Goal: Check status: Check status

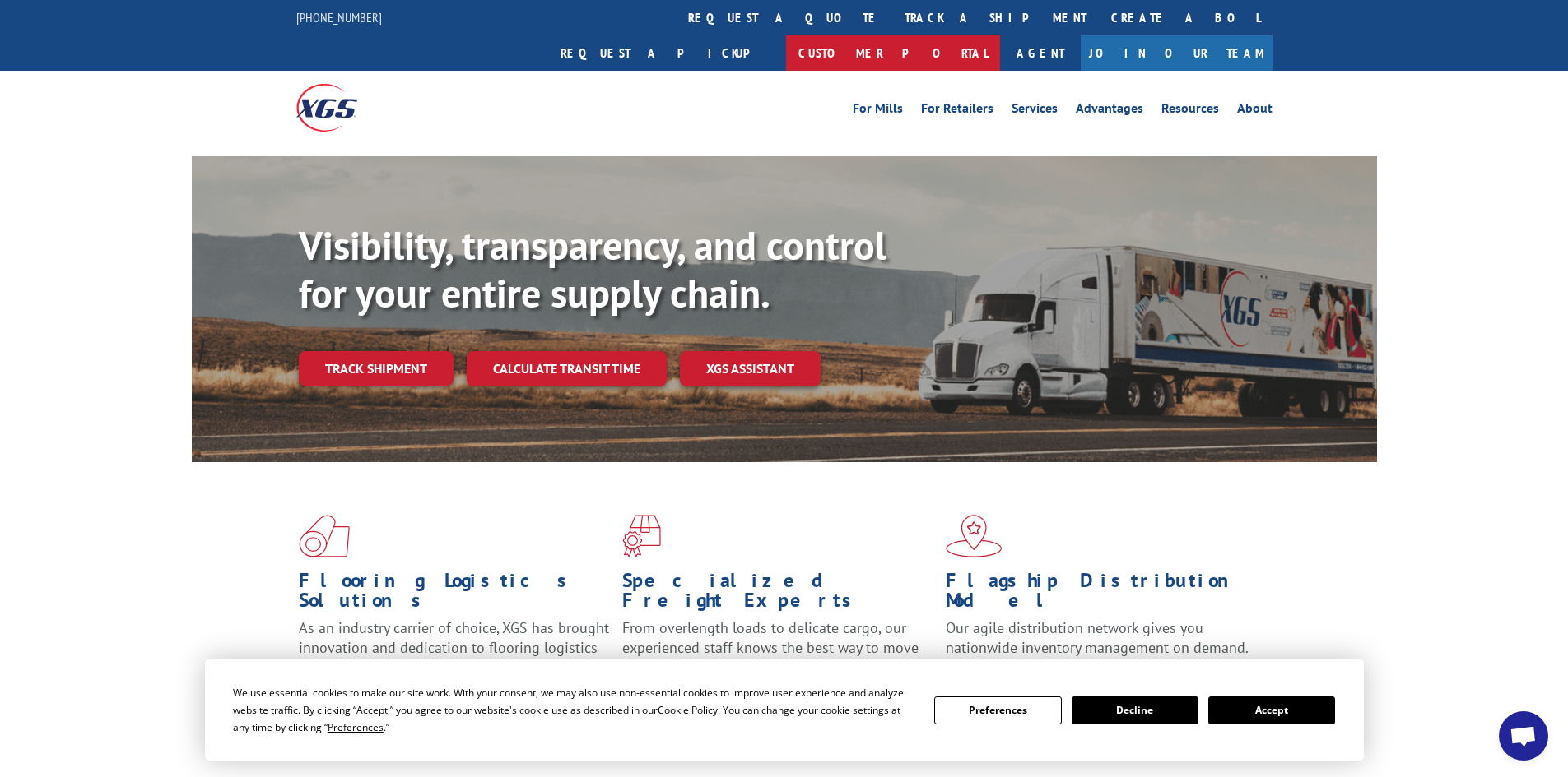
click at [1000, 35] on link "Customer Portal" at bounding box center [893, 53] width 214 height 35
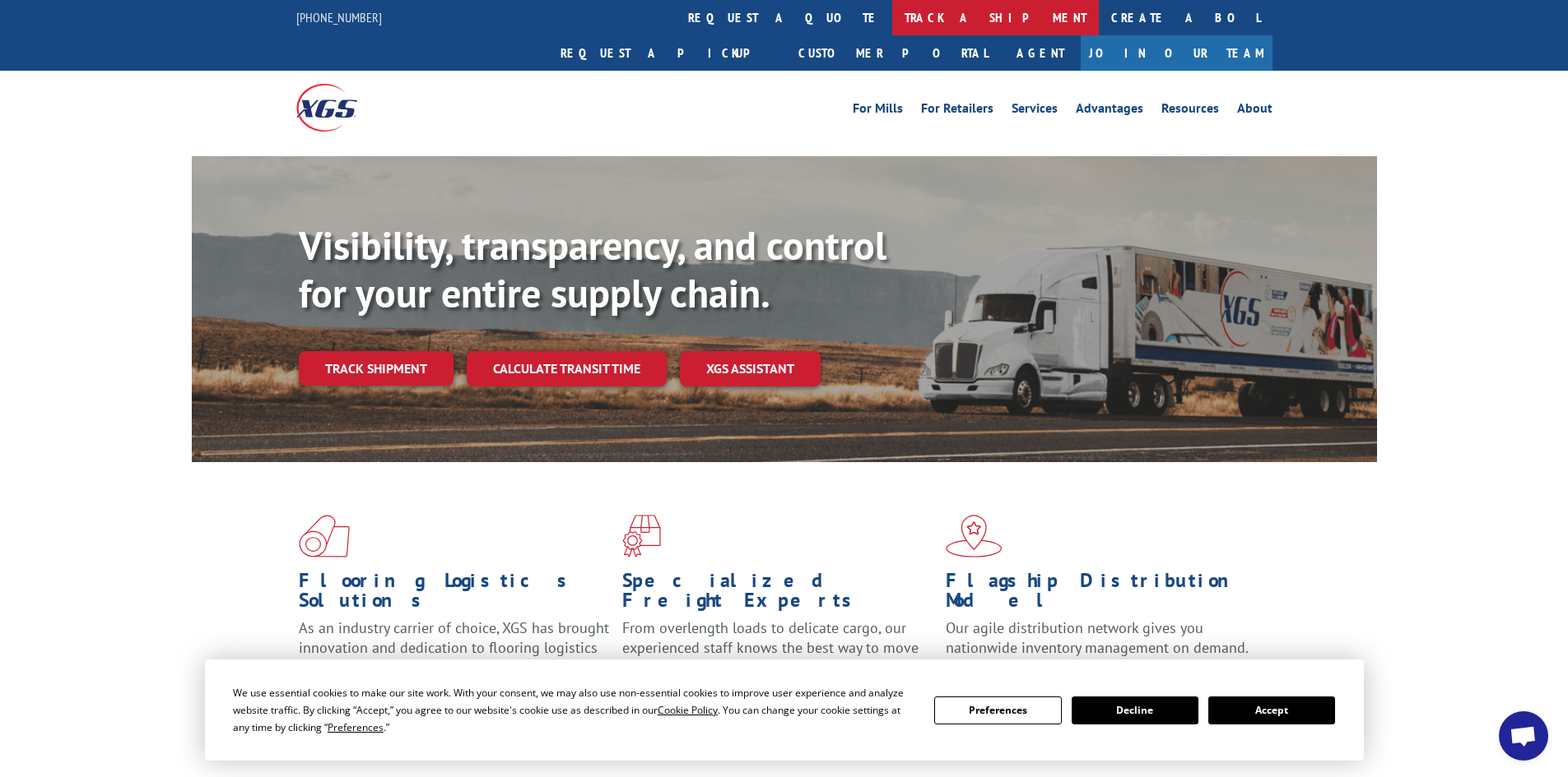
click at [892, 21] on link "track a shipment" at bounding box center [995, 17] width 207 height 35
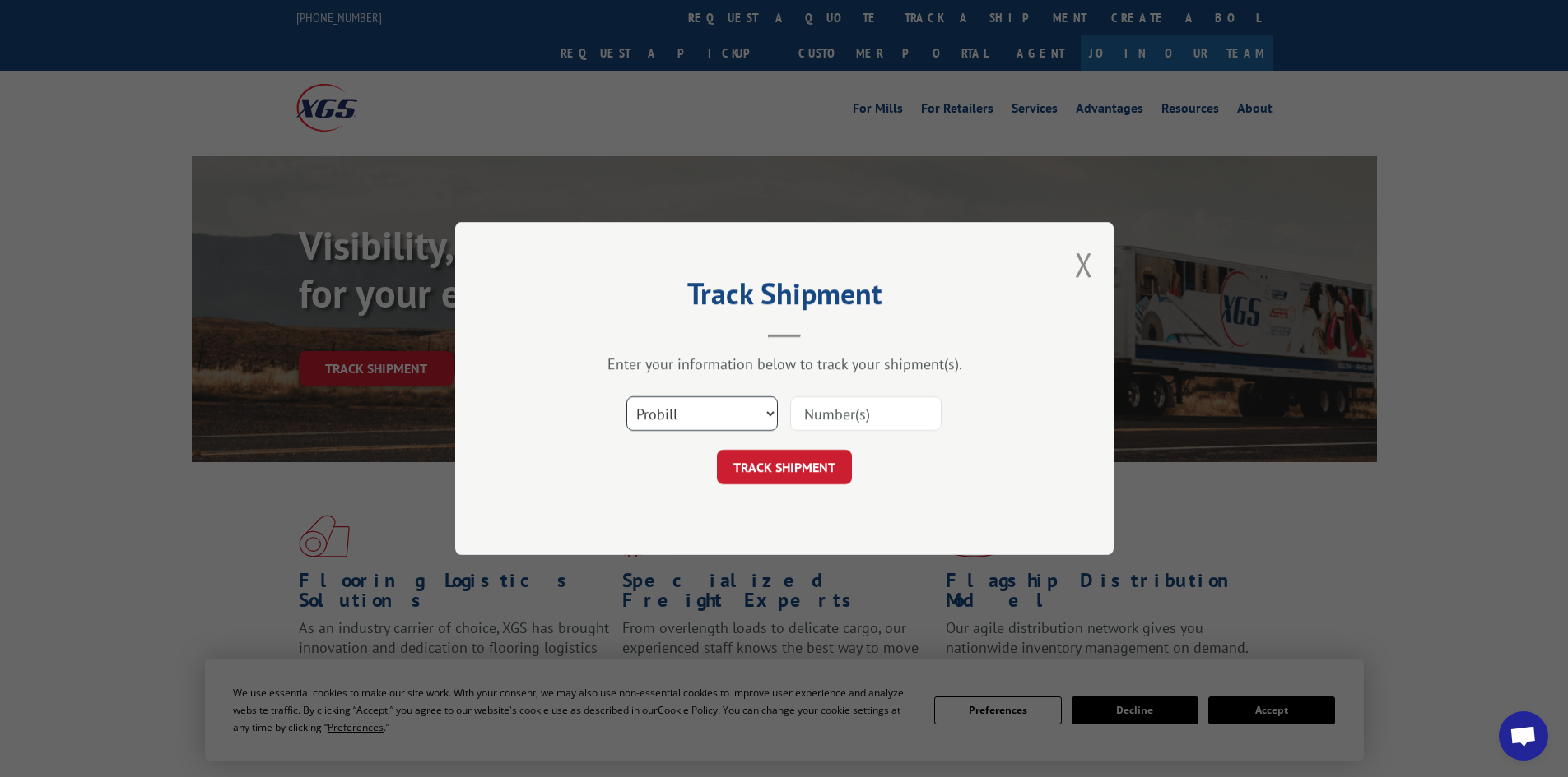
click at [700, 417] on select "Select category... Probill BOL PO" at bounding box center [702, 414] width 151 height 34
select select "po"
click at [626, 397] on select "Select category... Probill BOL PO" at bounding box center [702, 414] width 151 height 34
click at [841, 422] on input at bounding box center [865, 414] width 151 height 34
type input "6154"
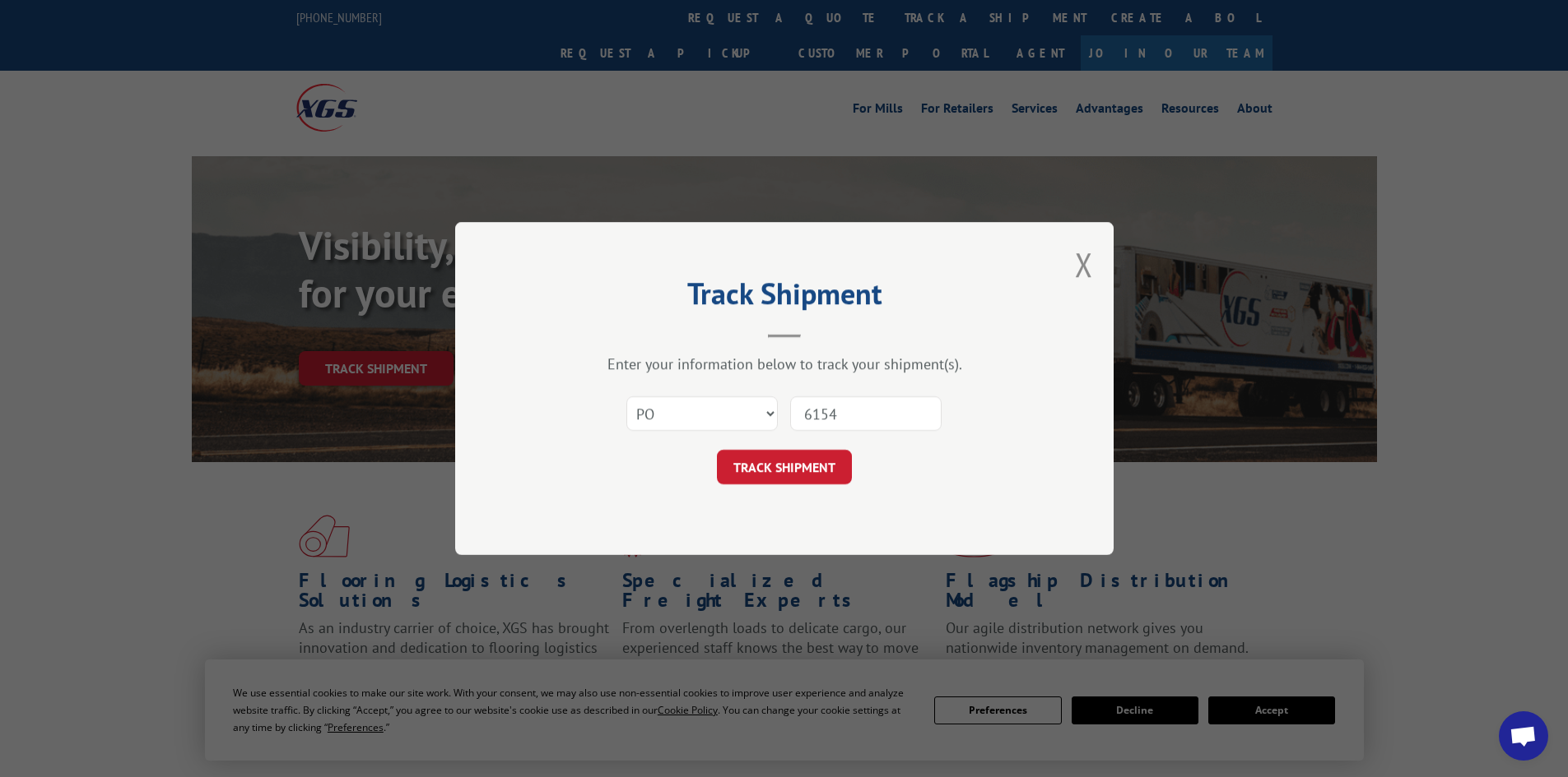
click button "TRACK SHIPMENT" at bounding box center [784, 467] width 135 height 34
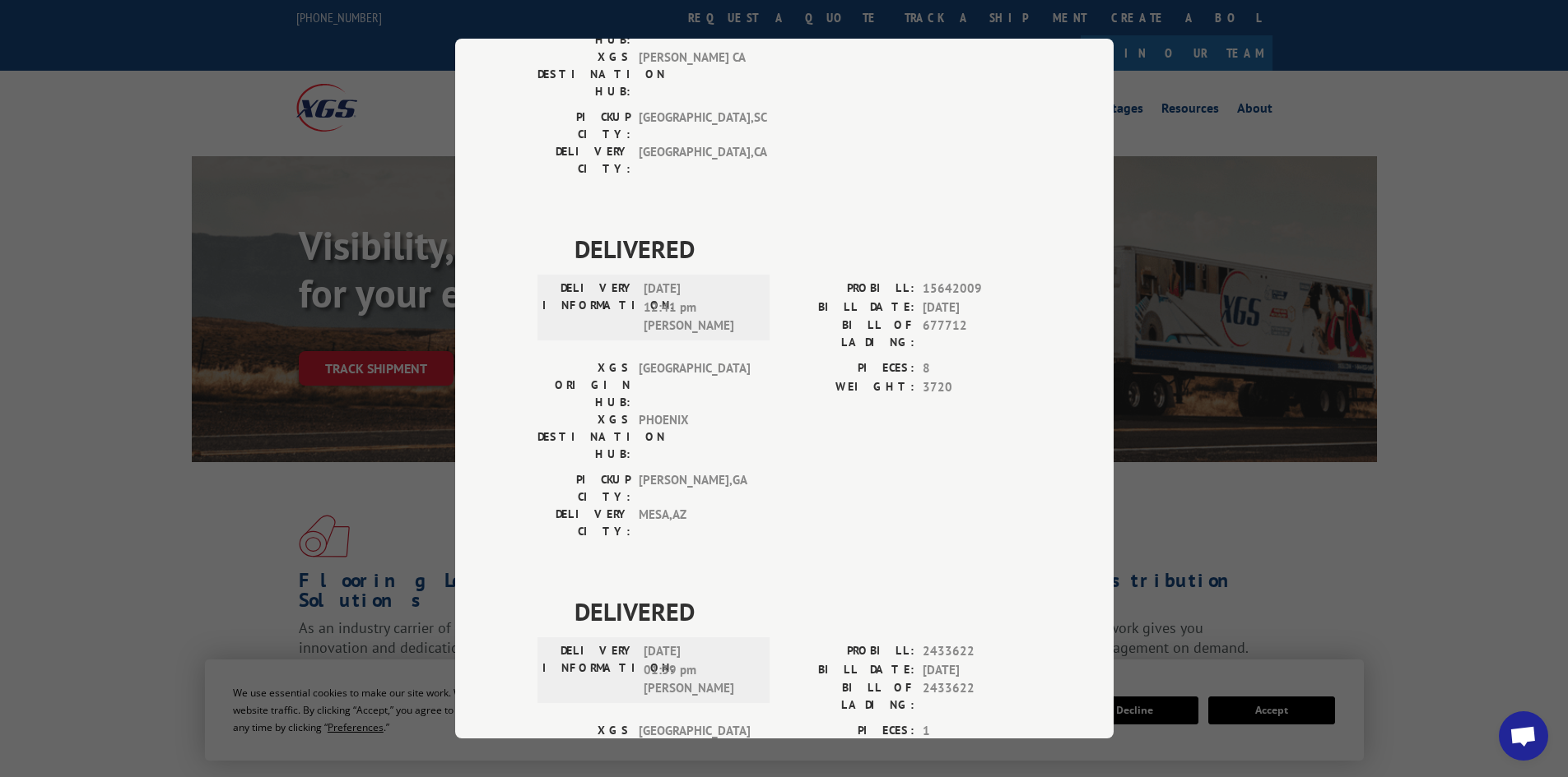
scroll to position [3538, 0]
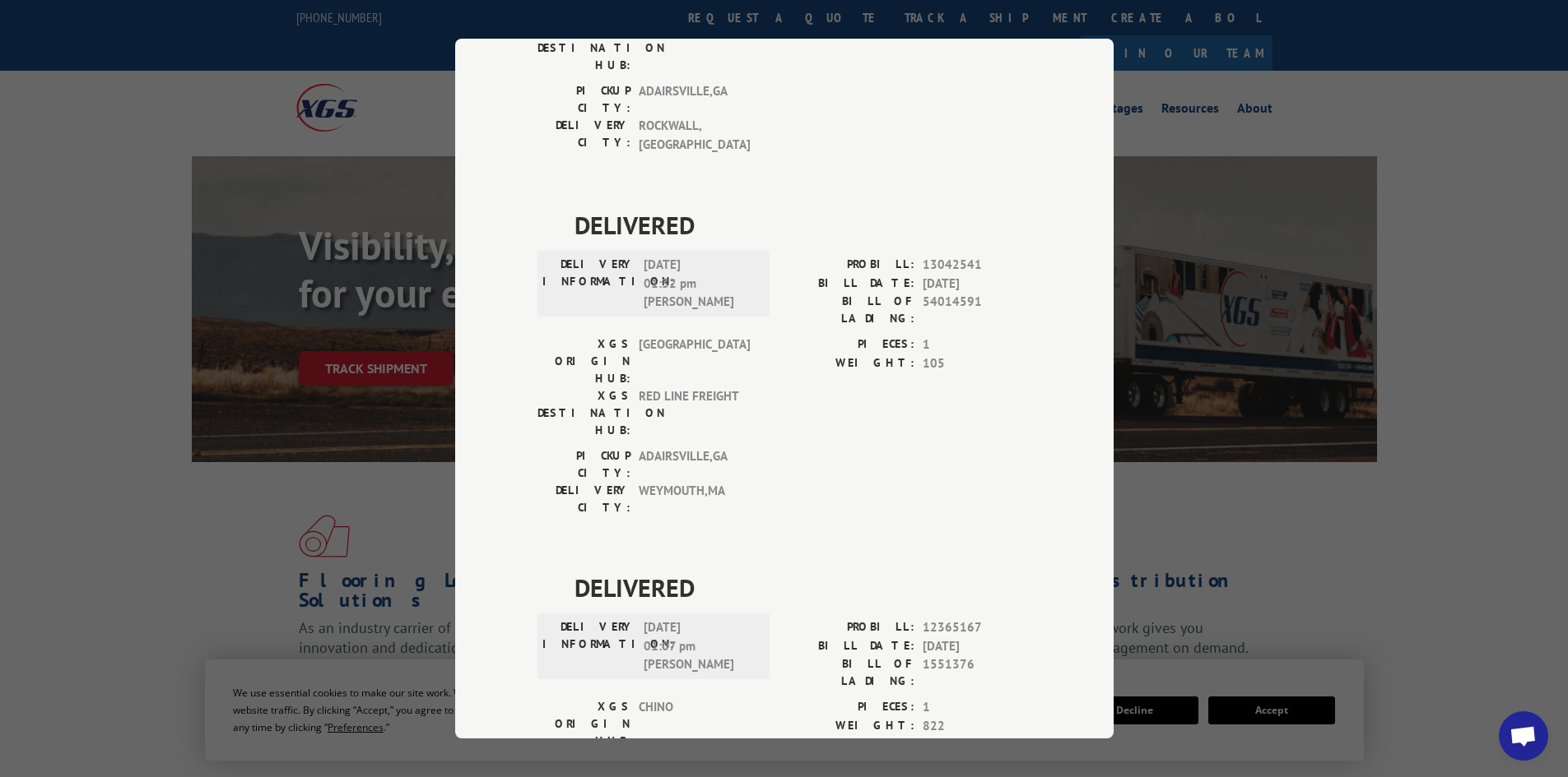
scroll to position [0, 0]
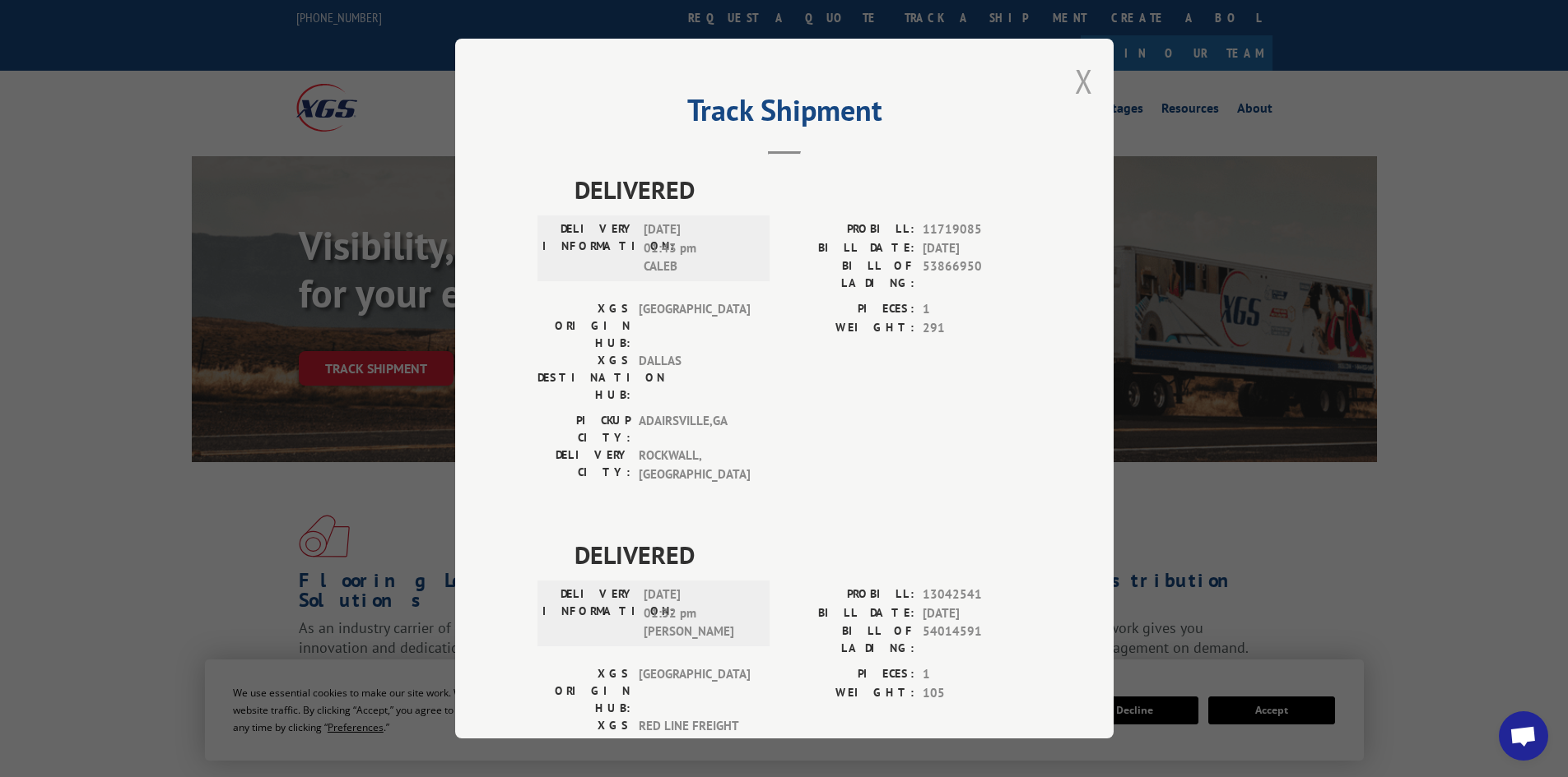
click at [1075, 79] on button "Close modal" at bounding box center [1083, 81] width 18 height 44
